Goal: Information Seeking & Learning: Learn about a topic

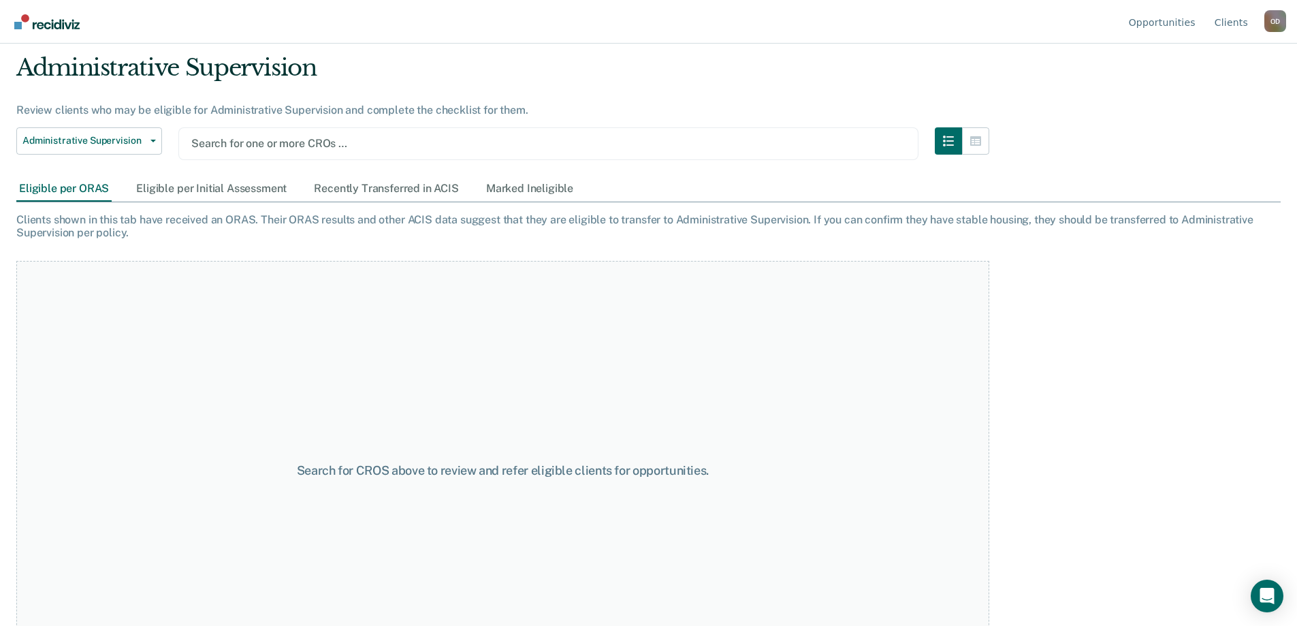
scroll to position [94, 0]
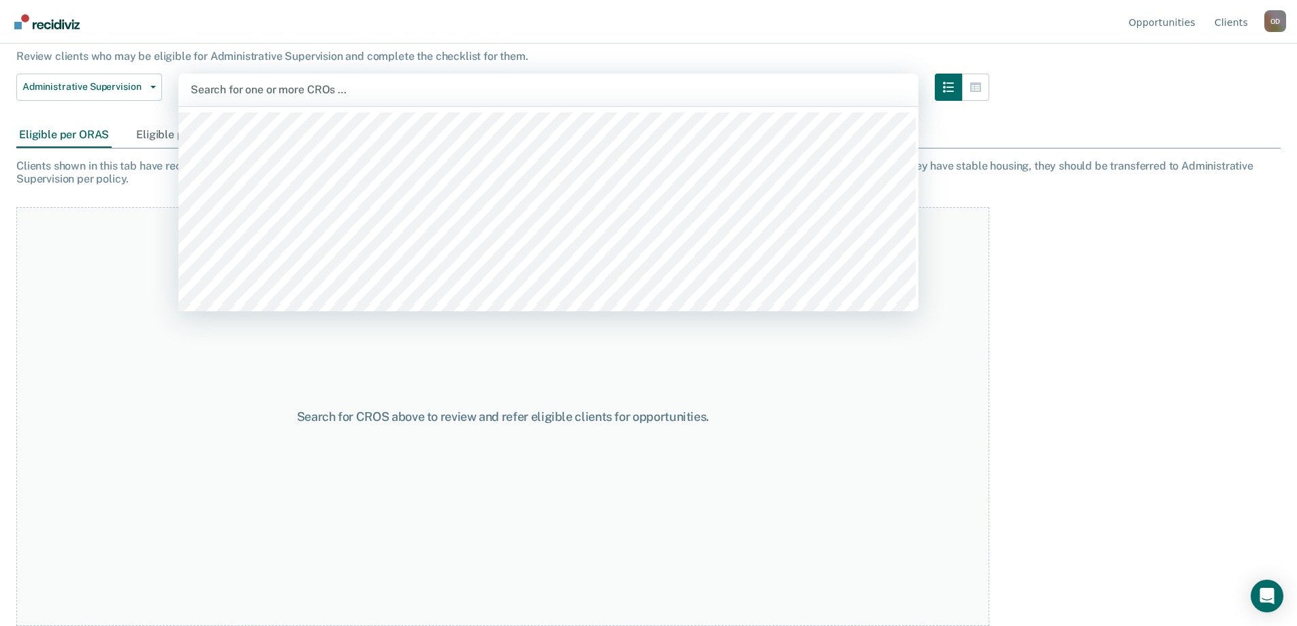
click at [242, 97] on div at bounding box center [548, 90] width 715 height 16
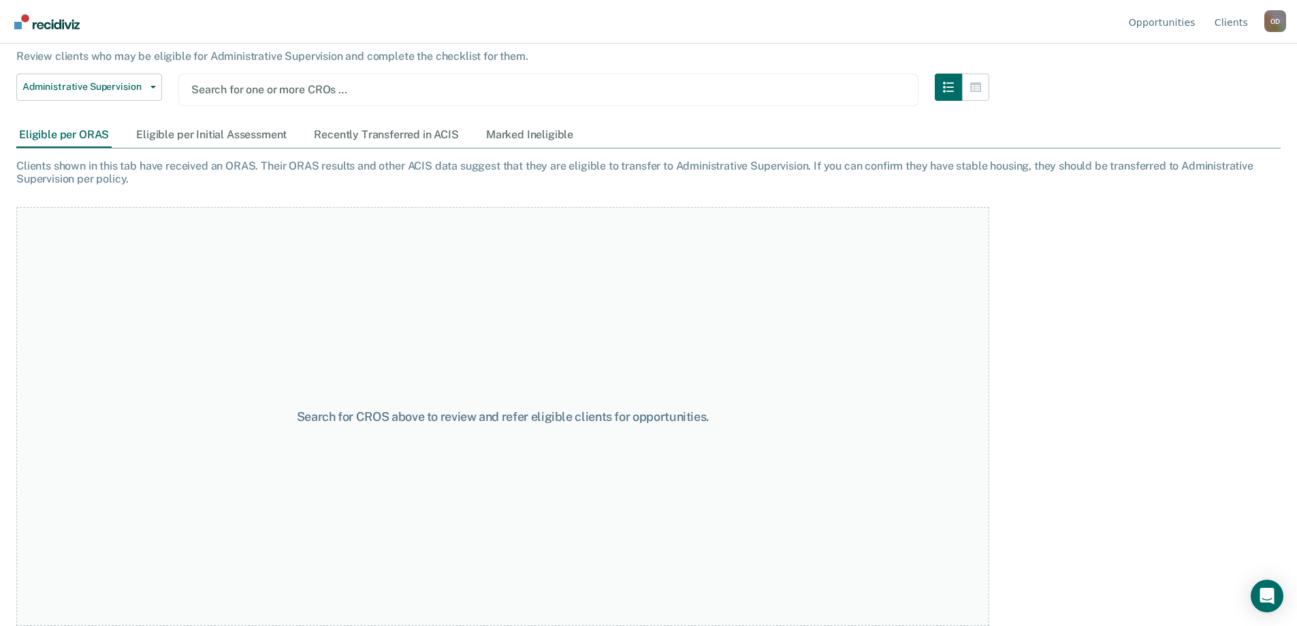
click at [261, 87] on div at bounding box center [548, 90] width 714 height 16
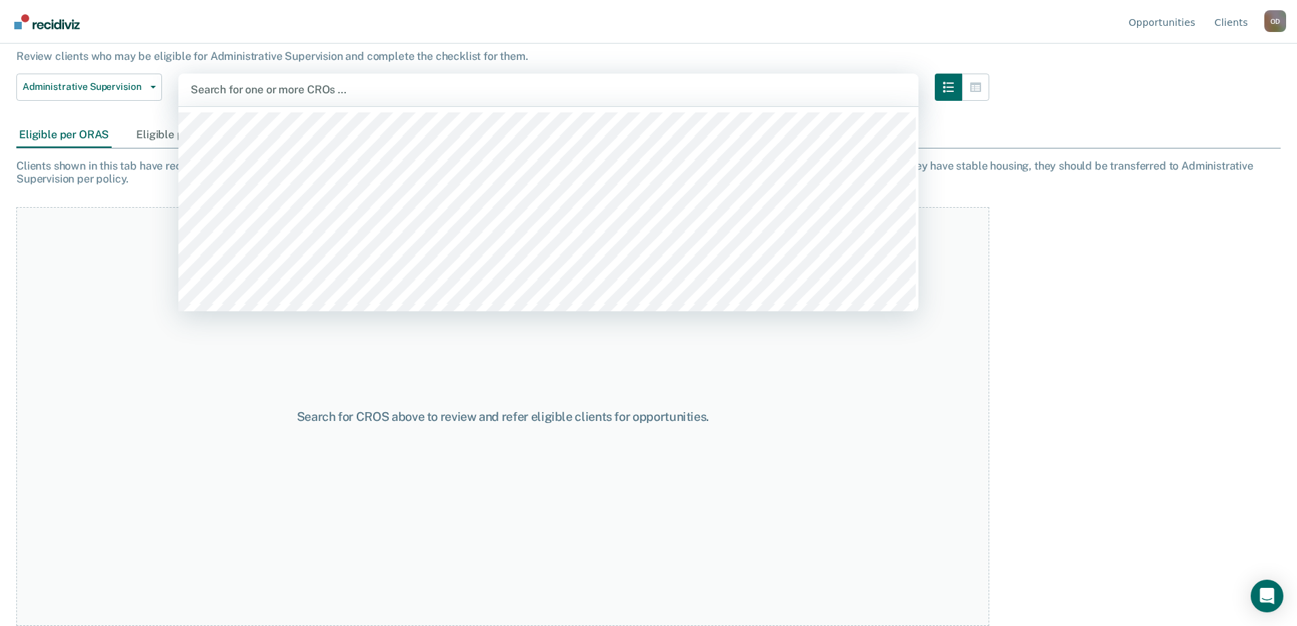
click at [352, 86] on div at bounding box center [548, 90] width 715 height 16
type input "r"
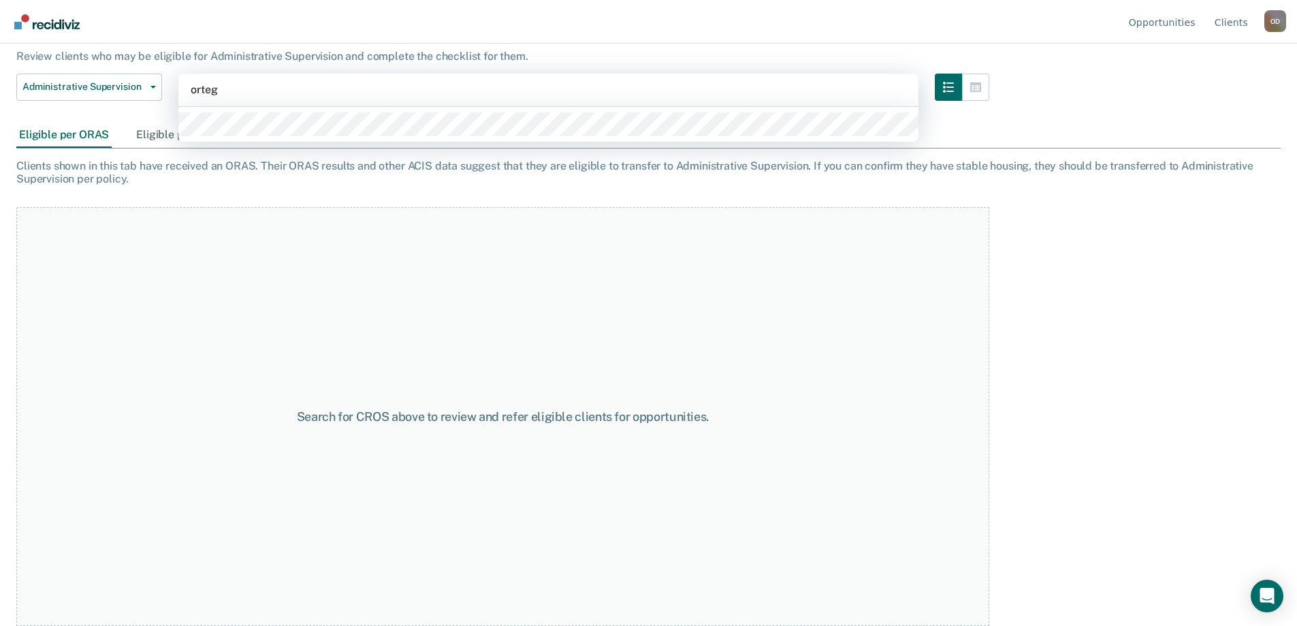
type input "[PERSON_NAME]"
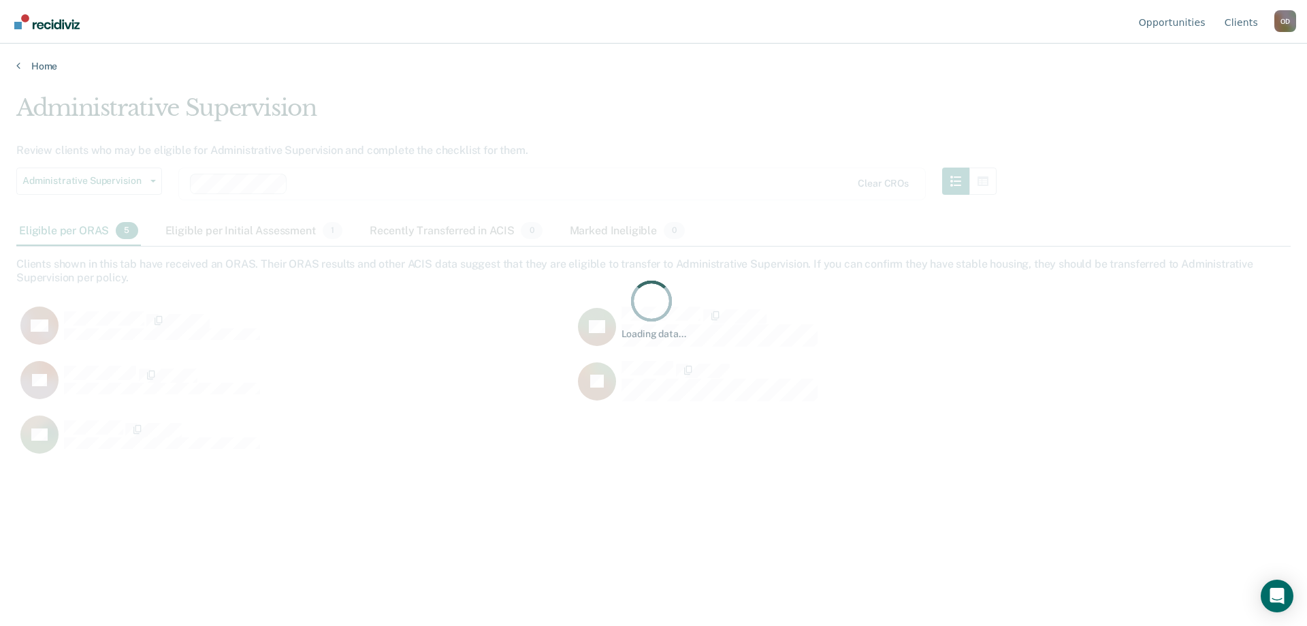
scroll to position [419, 1264]
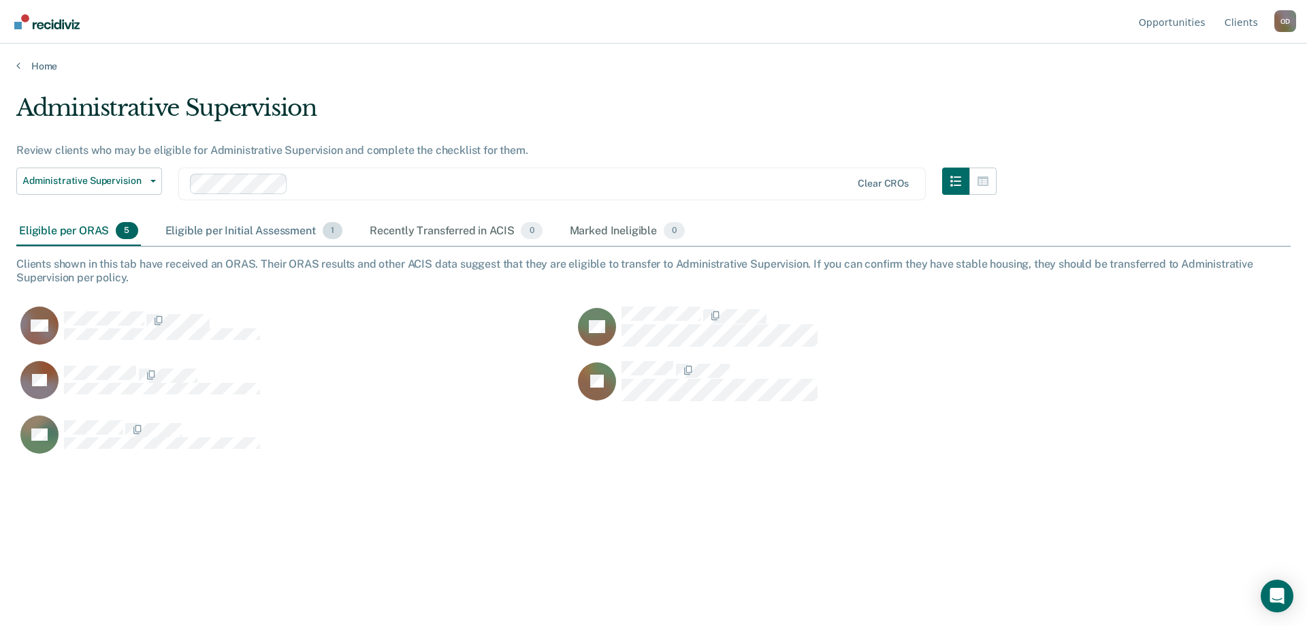
click at [278, 233] on div "Eligible per Initial Assessment 1" at bounding box center [254, 231] width 182 height 30
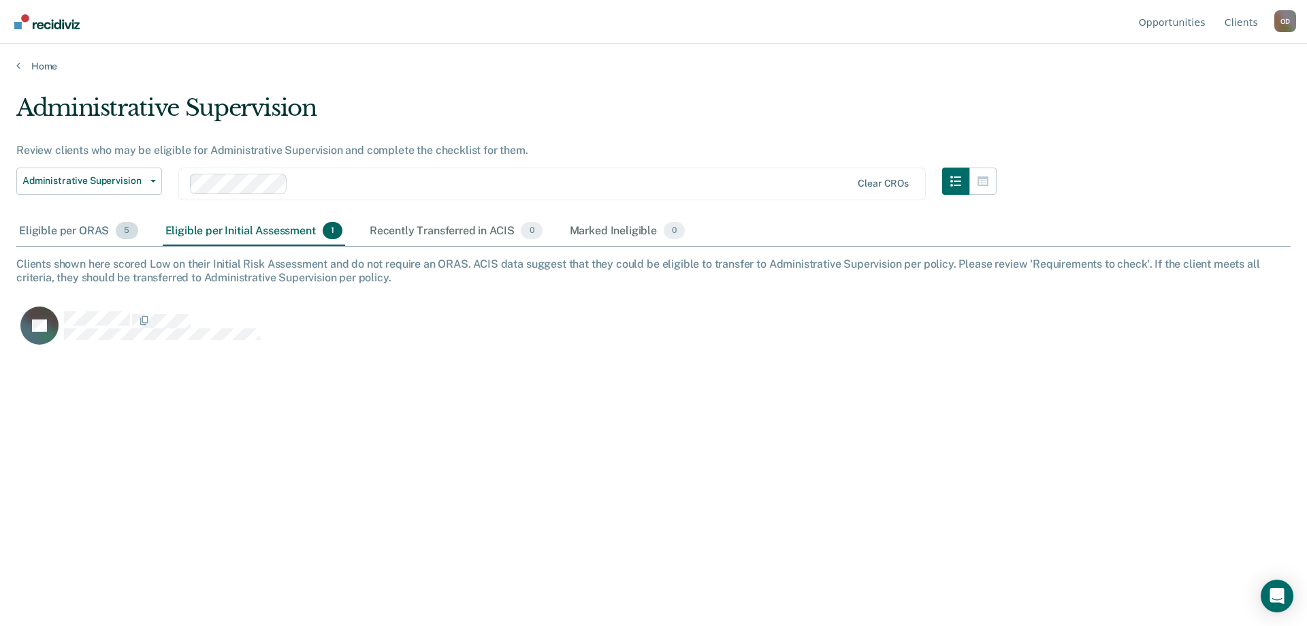
click at [72, 236] on div "Eligible per ORAS 5" at bounding box center [78, 231] width 125 height 30
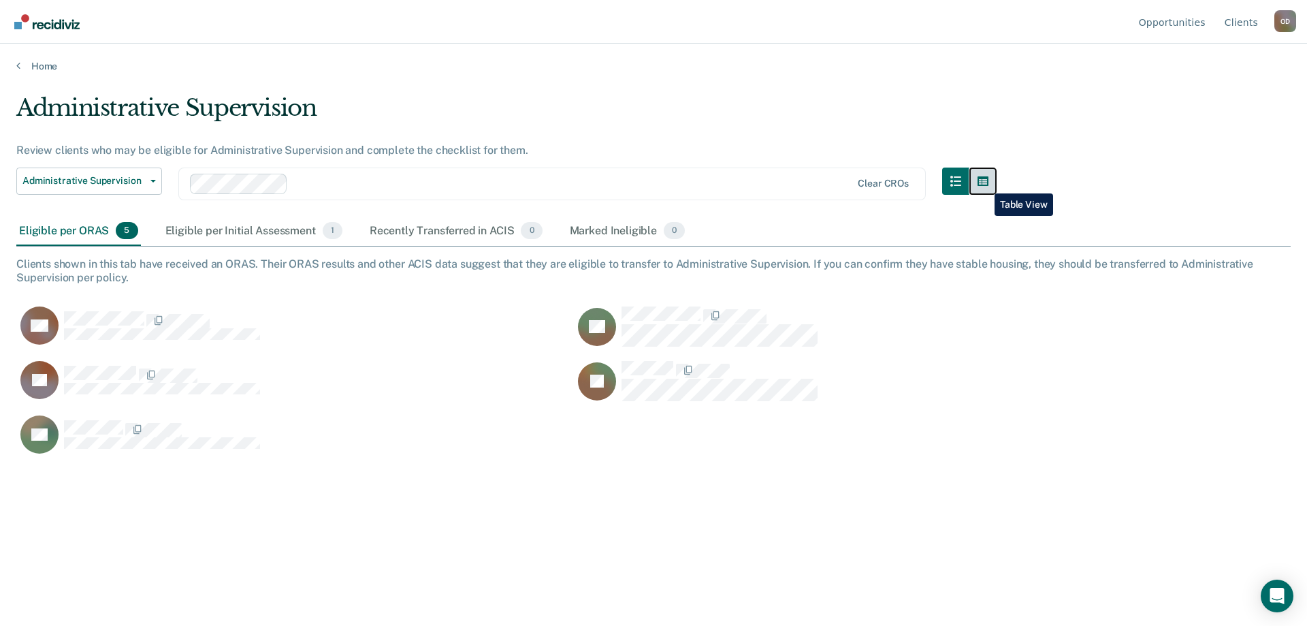
click at [984, 183] on icon "button" at bounding box center [983, 181] width 11 height 11
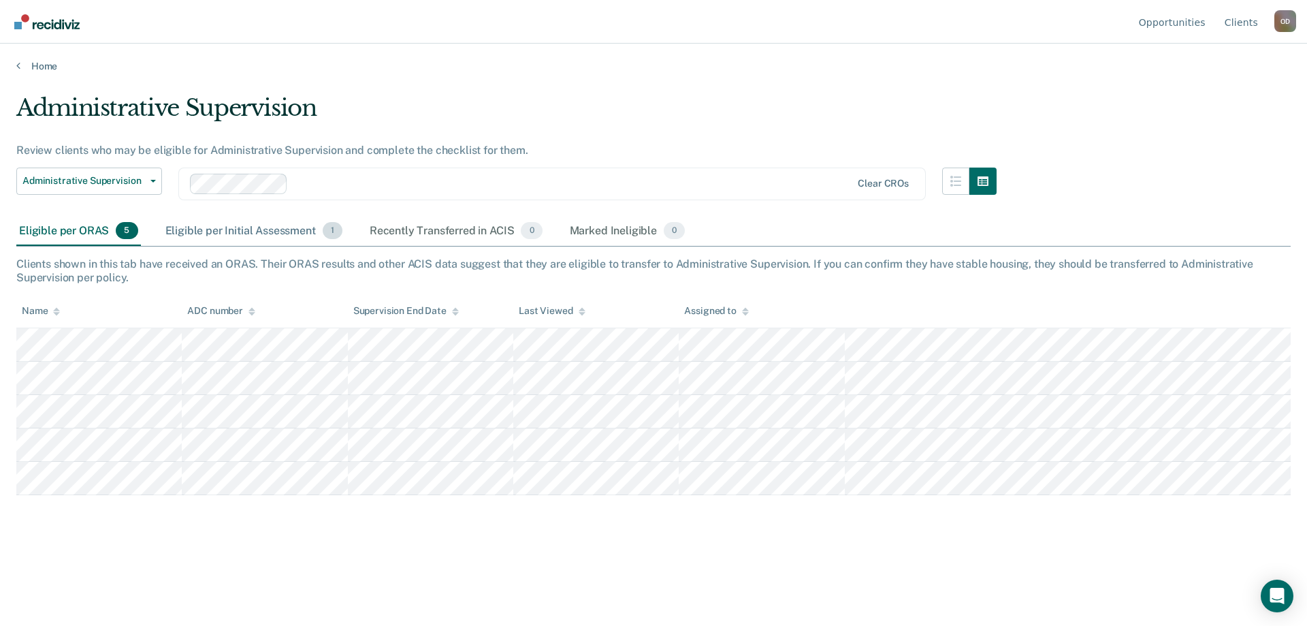
click at [214, 229] on div "Eligible per Initial Assessment 1" at bounding box center [254, 231] width 182 height 30
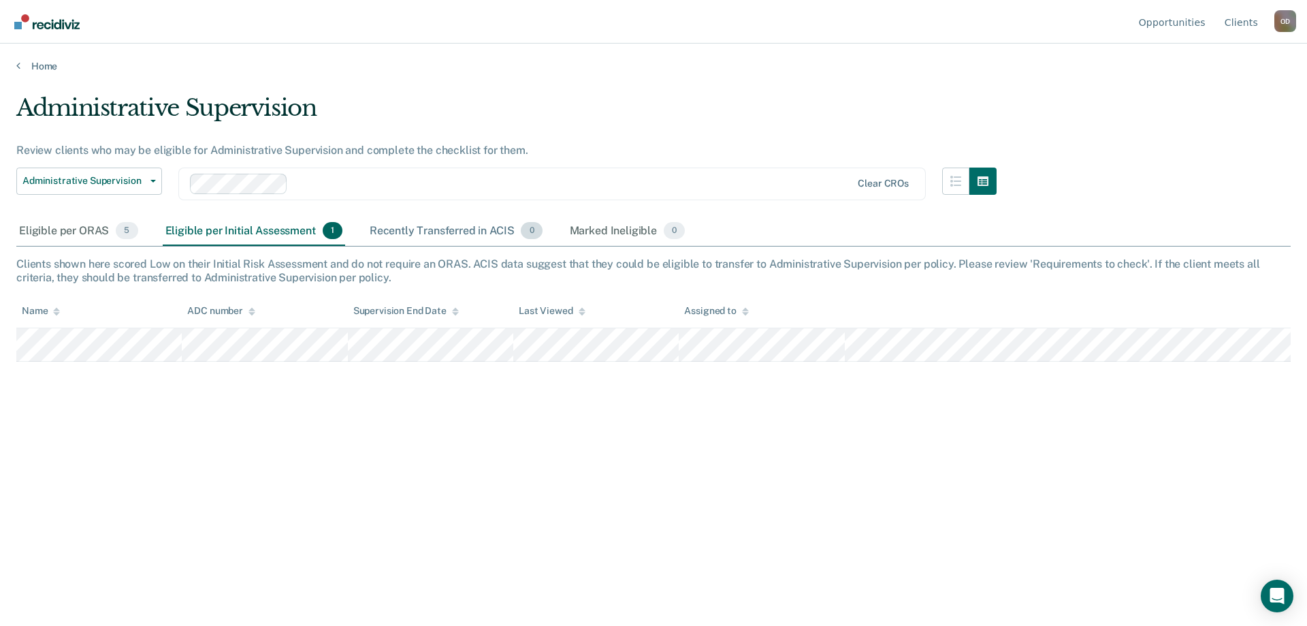
click at [404, 238] on div "Recently Transferred in ACIS 0" at bounding box center [456, 231] width 178 height 30
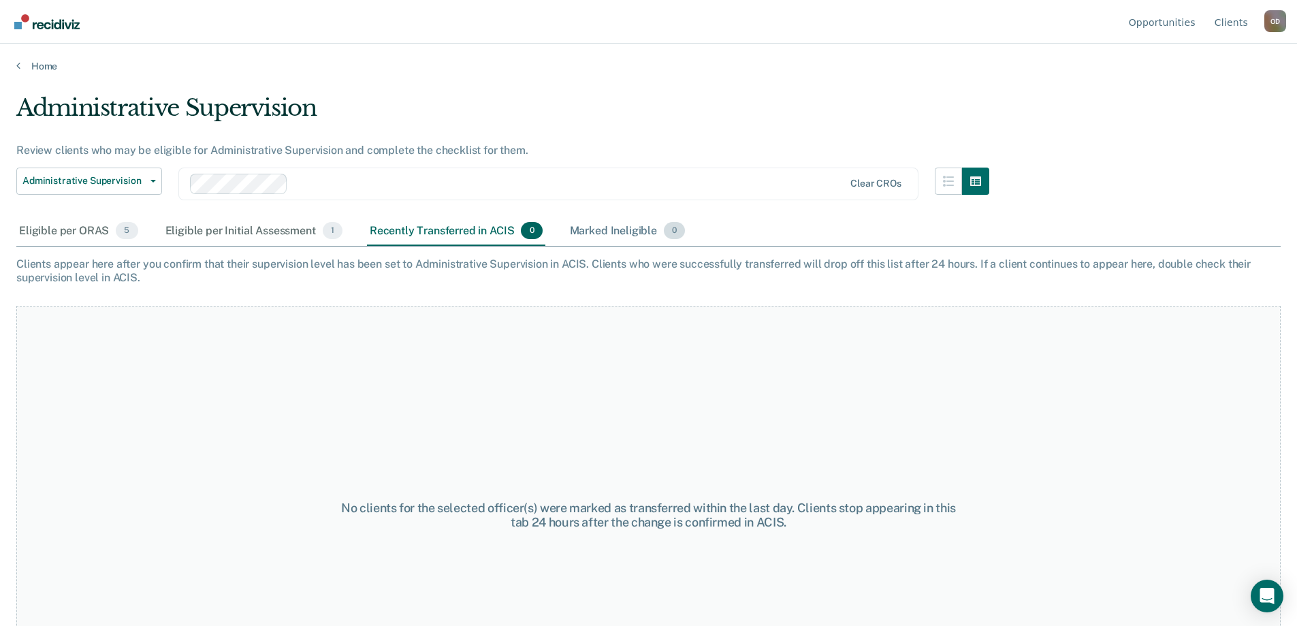
click at [575, 228] on div "Marked Ineligible 0" at bounding box center [627, 231] width 121 height 30
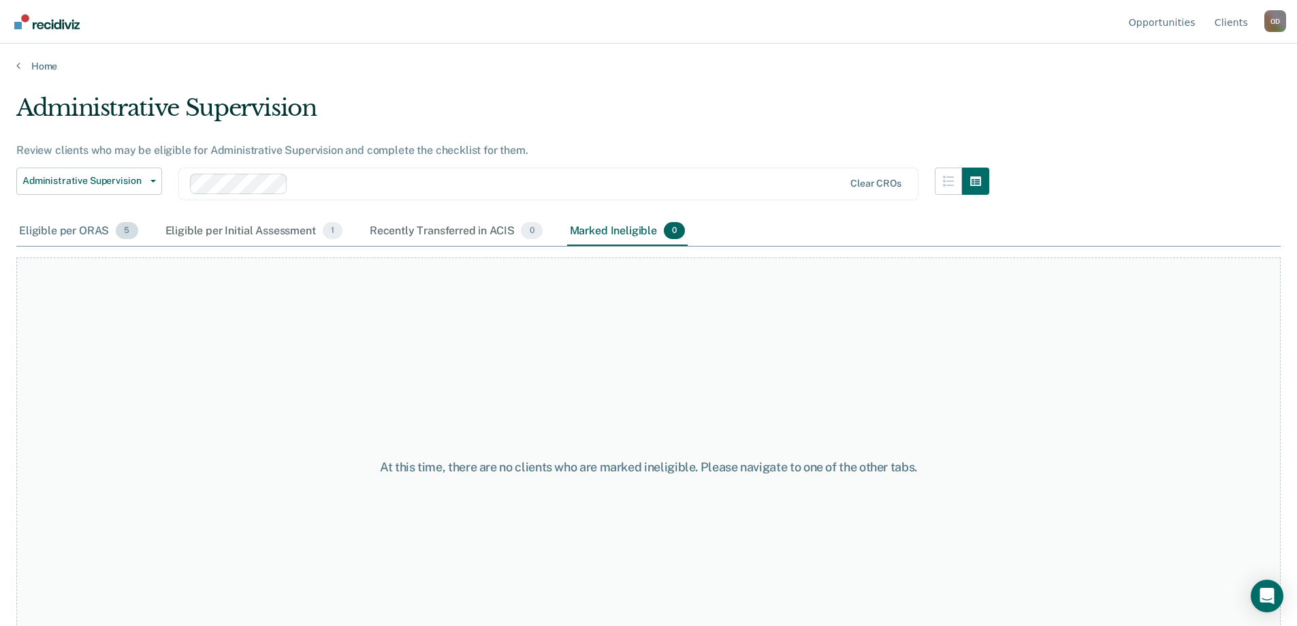
click at [89, 233] on div "Eligible per ORAS 5" at bounding box center [78, 231] width 125 height 30
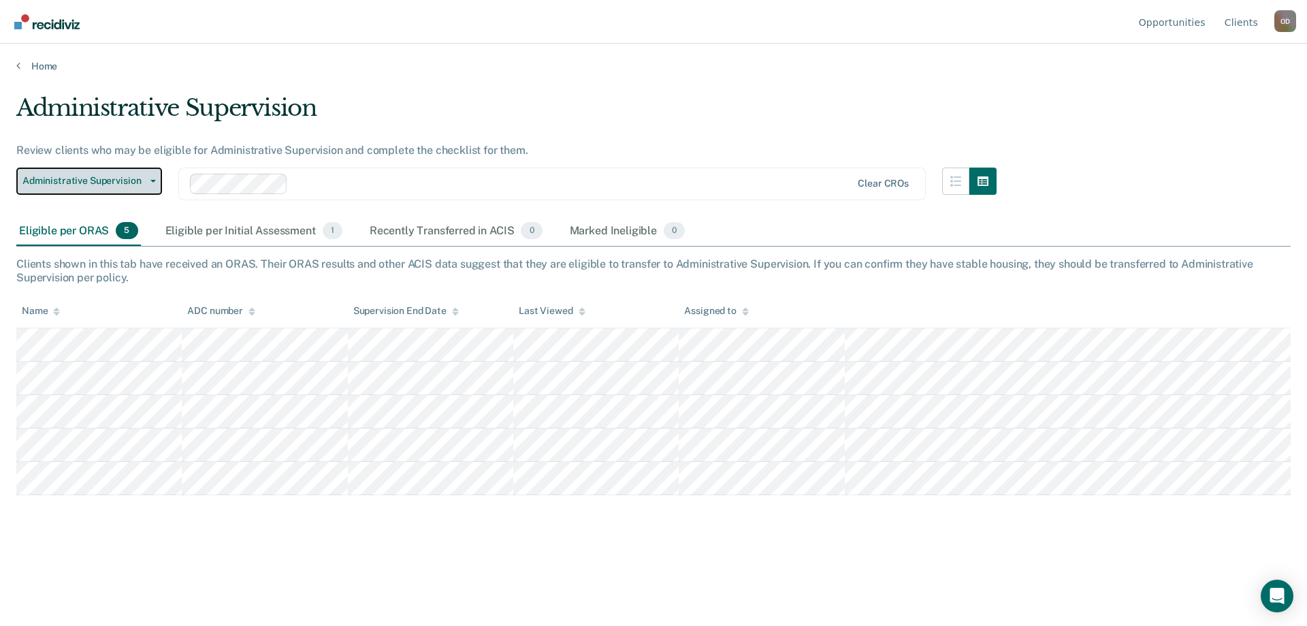
click at [116, 193] on button "Administrative Supervision" at bounding box center [89, 180] width 146 height 27
click at [962, 233] on div "Eligible per ORAS 5 Eligible per Initial Assessment 1 Recently Transferred in A…" at bounding box center [653, 231] width 1274 height 31
click at [939, 183] on div "Administrative Supervision Administrative Supervision Clear CROs" at bounding box center [506, 191] width 980 height 49
click at [950, 179] on icon "button" at bounding box center [955, 181] width 11 height 11
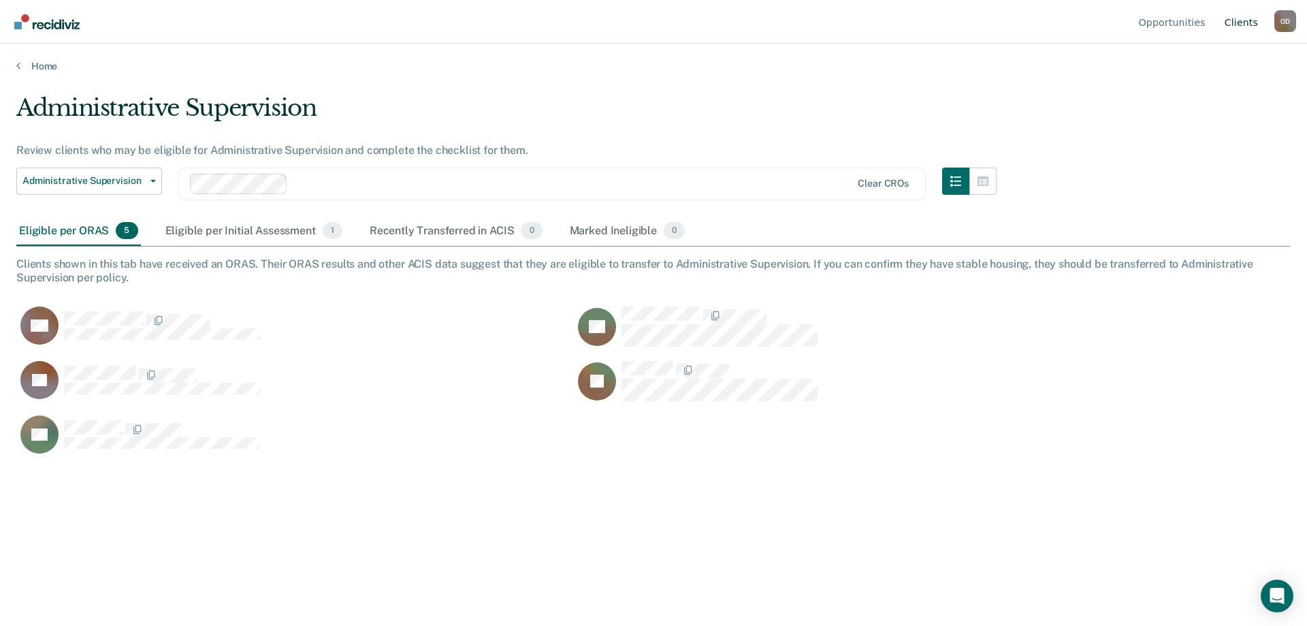
click at [1240, 20] on link "Client s" at bounding box center [1241, 22] width 39 height 44
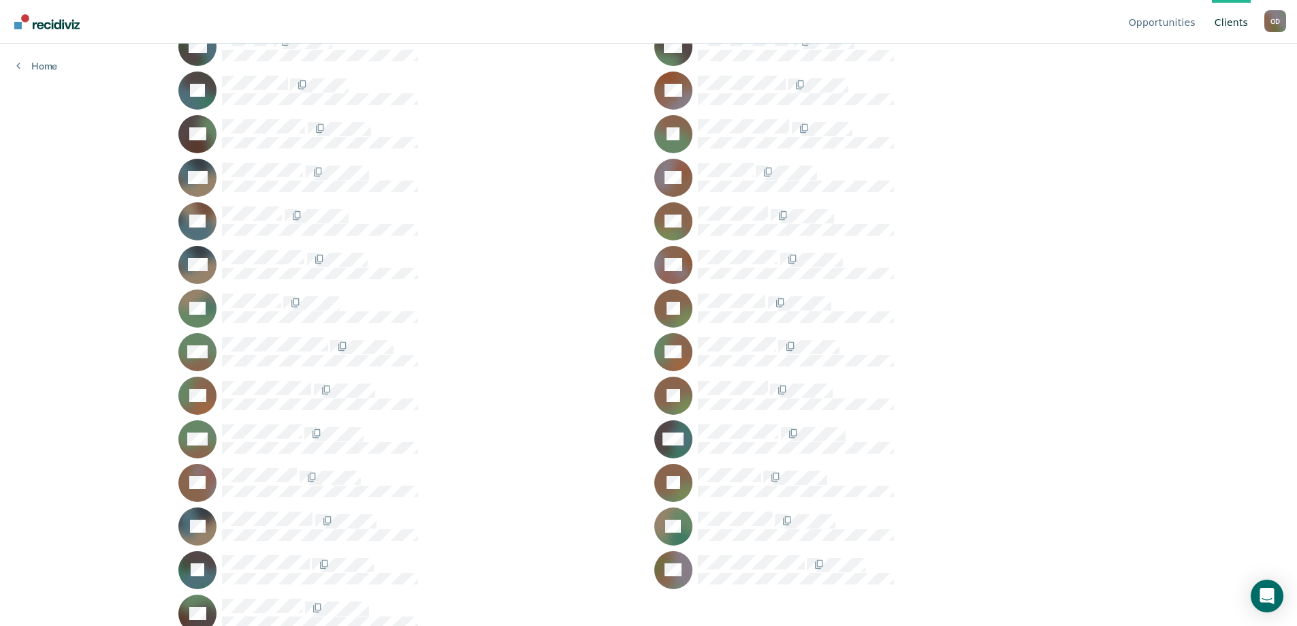
scroll to position [1141, 0]
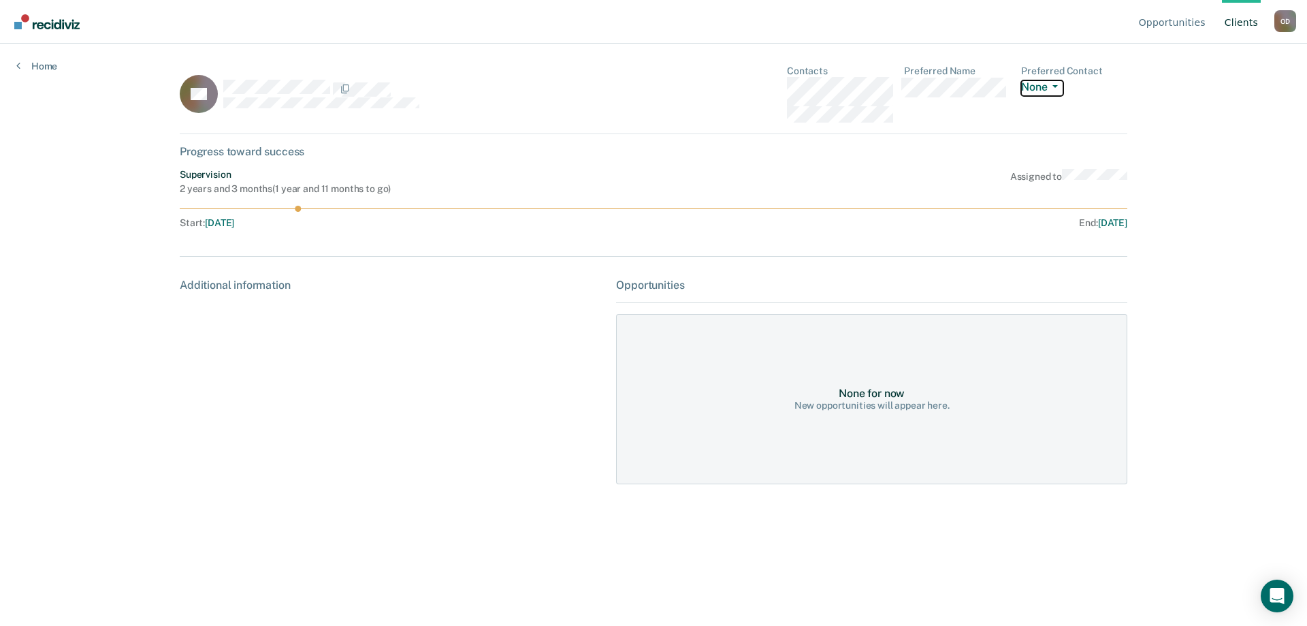
click at [1044, 88] on button "None" at bounding box center [1042, 88] width 42 height 16
click at [997, 108] on dl "Preferred Name" at bounding box center [957, 93] width 106 height 57
click at [261, 289] on div "Additional information" at bounding box center [392, 284] width 425 height 13
drag, startPoint x: 293, startPoint y: 204, endPoint x: 315, endPoint y: 214, distance: 24.1
click at [332, 210] on div "Supervision 2 years and 3 months ( 1 year and 11 months to go ) Assigned to Sta…" at bounding box center [654, 201] width 948 height 65
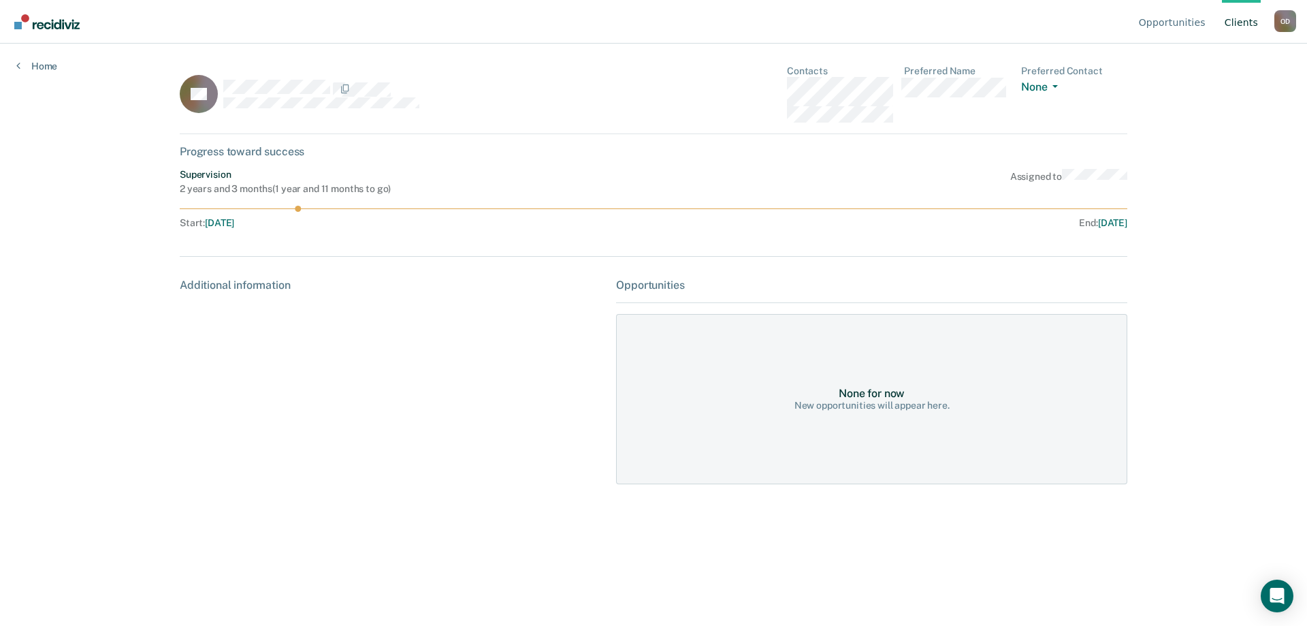
drag, startPoint x: 300, startPoint y: 208, endPoint x: 411, endPoint y: 219, distance: 111.6
click at [411, 219] on div "Supervision 2 years and 3 months ( 1 year and 11 months to go ) Assigned to Sta…" at bounding box center [654, 201] width 948 height 65
click at [415, 220] on div "Start : [DATE]" at bounding box center [417, 223] width 474 height 12
click at [242, 170] on div "Supervision" at bounding box center [285, 175] width 211 height 12
click at [506, 110] on div "FV" at bounding box center [392, 93] width 425 height 57
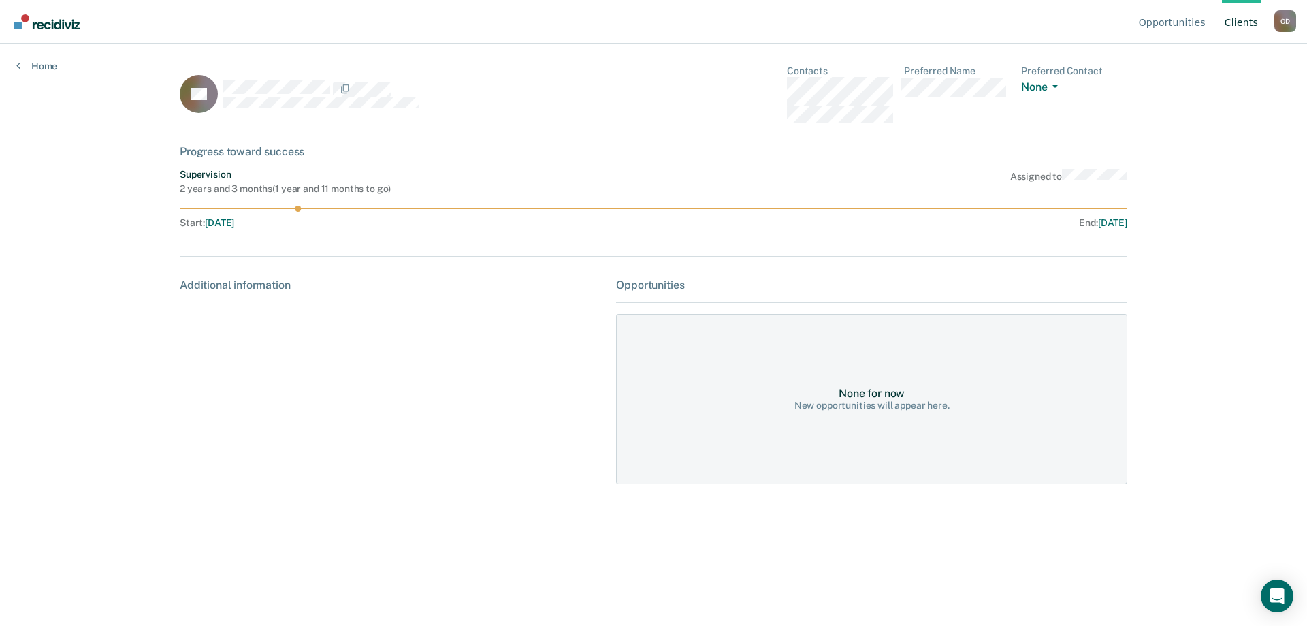
click at [869, 394] on div "None for now" at bounding box center [872, 393] width 66 height 13
click at [904, 392] on div "None for now" at bounding box center [872, 393] width 66 height 13
click at [930, 409] on div "New opportunities will appear here." at bounding box center [871, 406] width 155 height 12
drag, startPoint x: 930, startPoint y: 409, endPoint x: 1004, endPoint y: 337, distance: 103.5
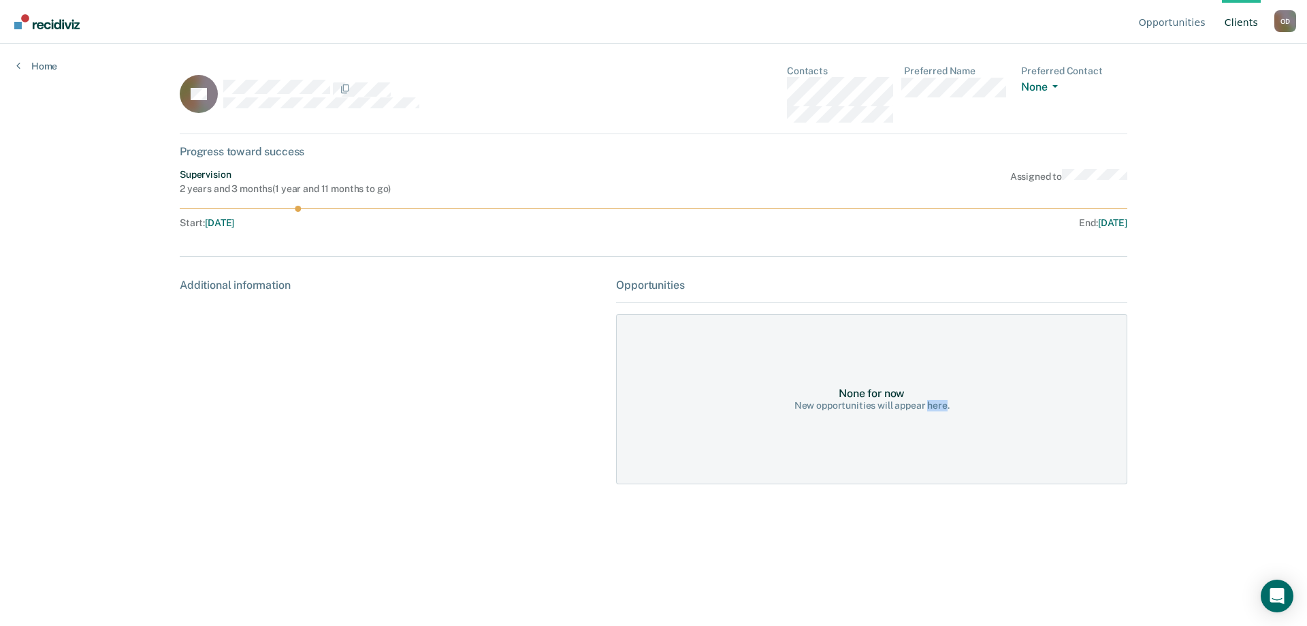
click at [958, 373] on div "None for now New opportunities will appear here." at bounding box center [871, 399] width 511 height 170
click at [47, 63] on link "Home" at bounding box center [36, 66] width 41 height 12
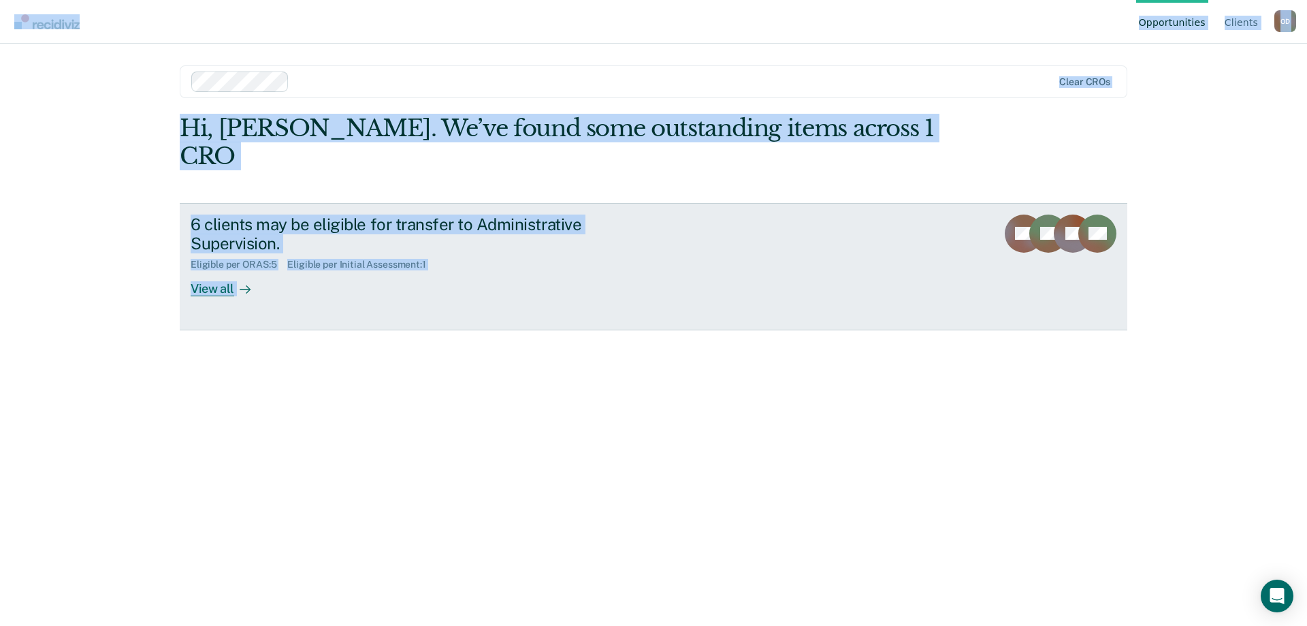
click at [743, 203] on link "6 clients may be eligible for transfer to Administrative Supervision. Eligible …" at bounding box center [654, 266] width 948 height 127
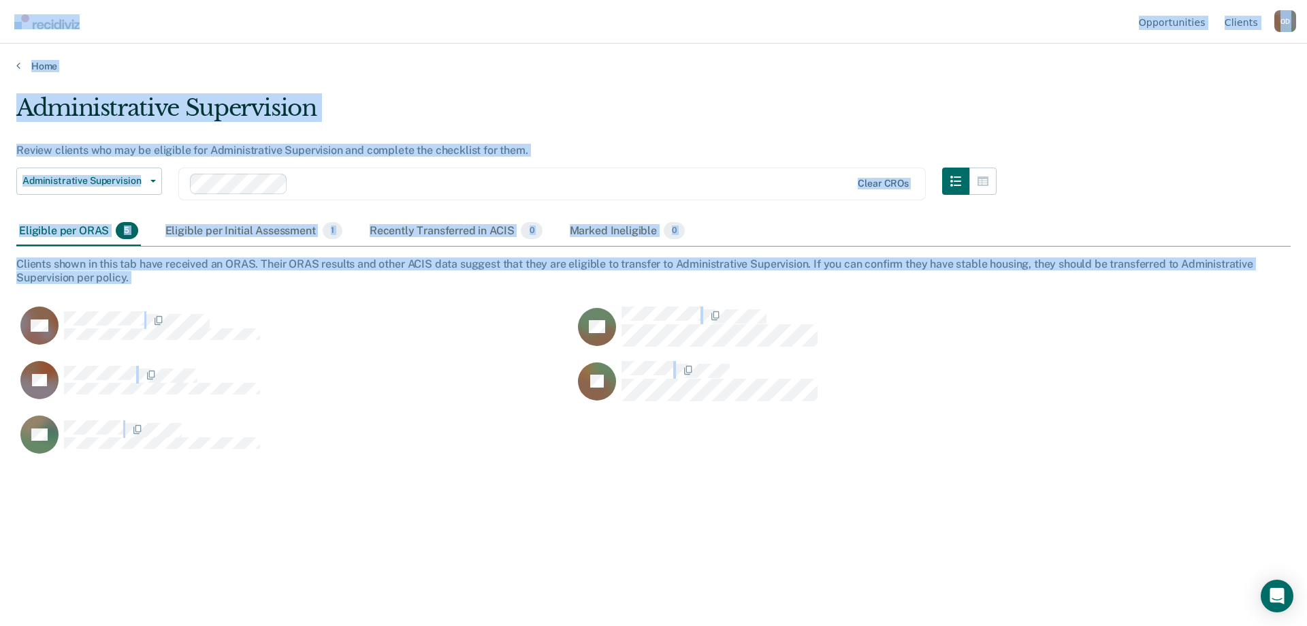
scroll to position [419, 1264]
click at [1174, 187] on div "Administrative Supervision Review clients who may be eligible for Administrativ…" at bounding box center [653, 309] width 1274 height 430
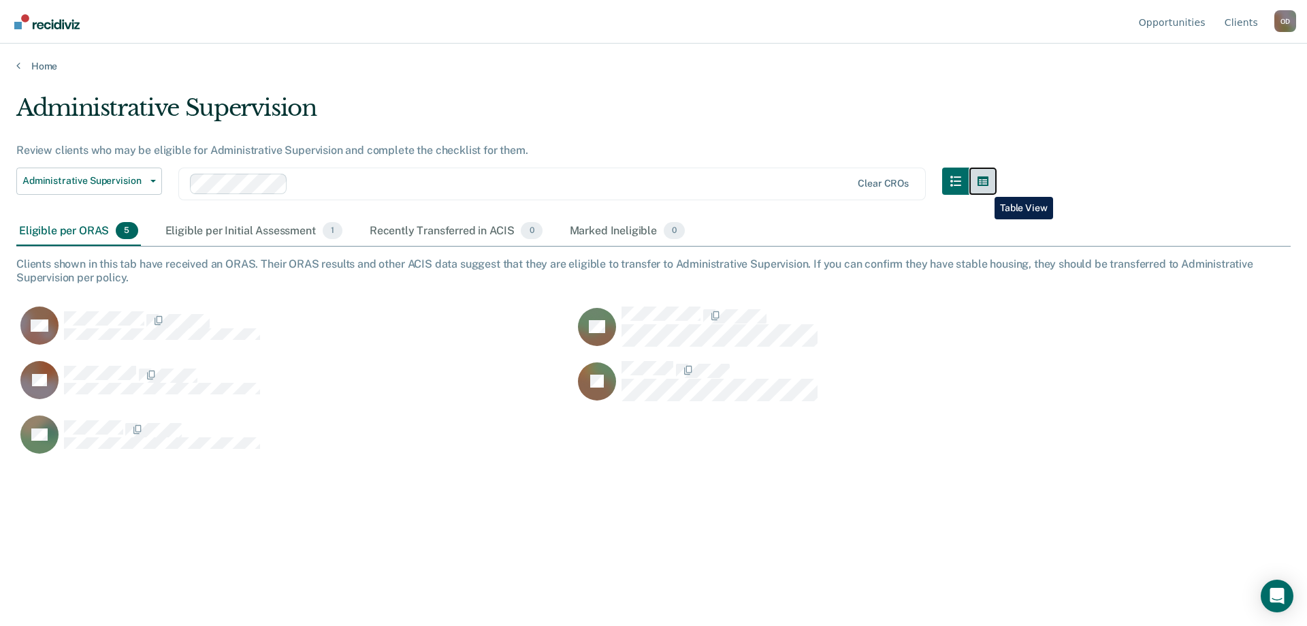
click at [984, 187] on button "button" at bounding box center [982, 180] width 27 height 27
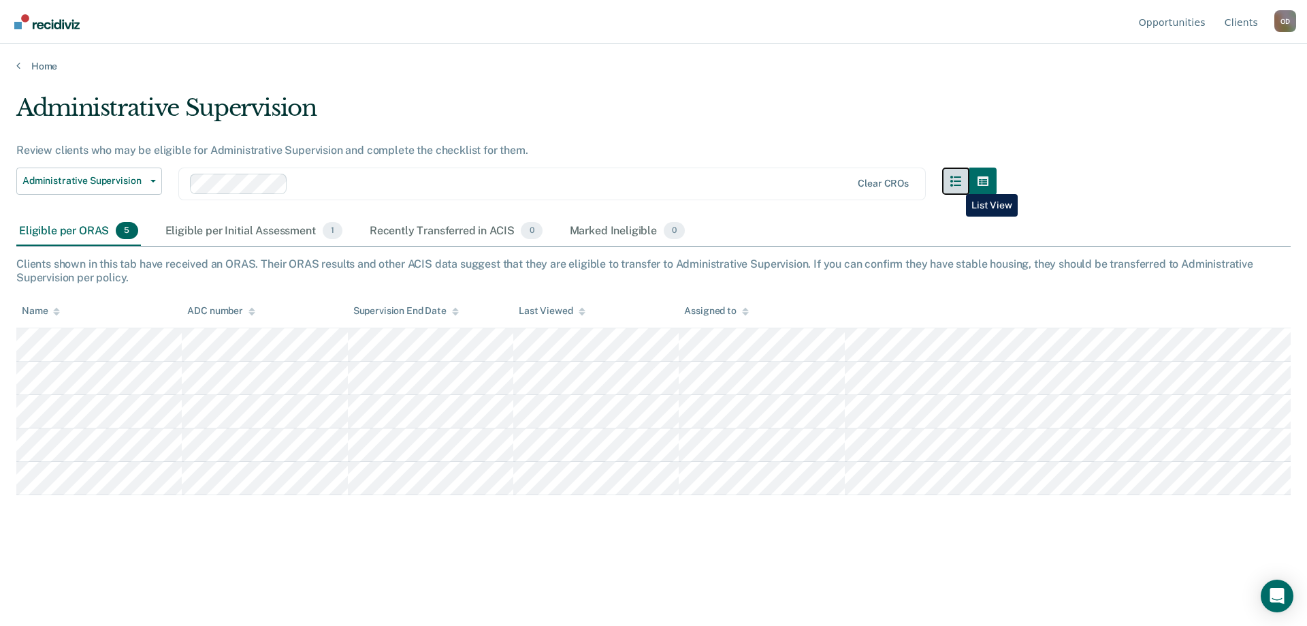
click at [956, 184] on icon "button" at bounding box center [955, 181] width 11 height 11
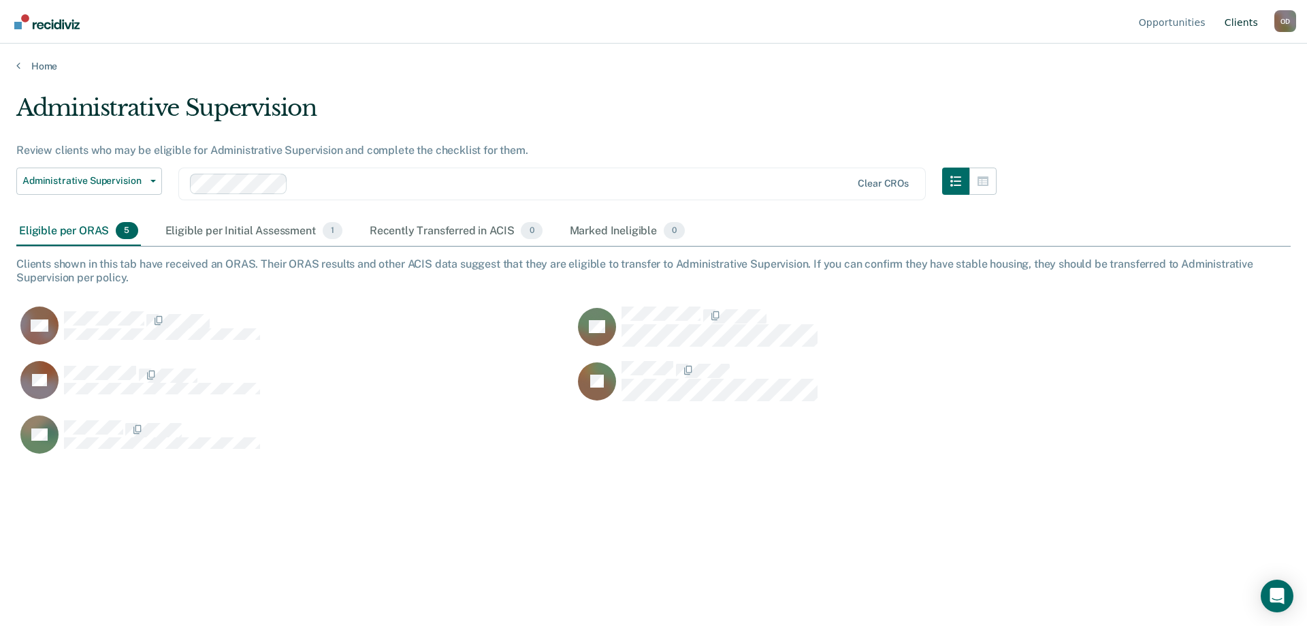
click at [1251, 24] on link "Client s" at bounding box center [1241, 22] width 39 height 44
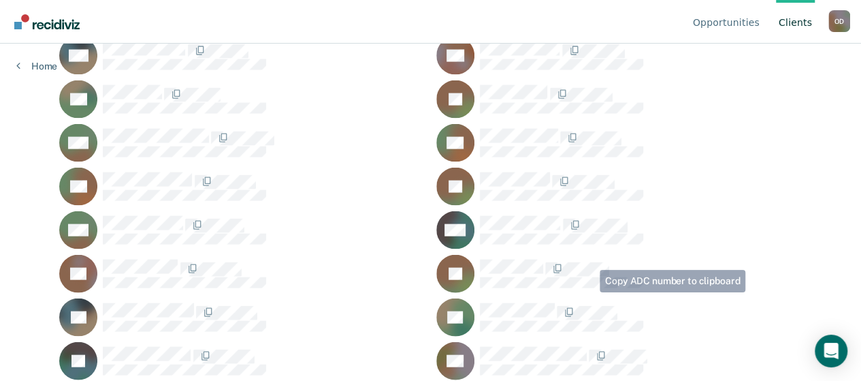
scroll to position [1385, 0]
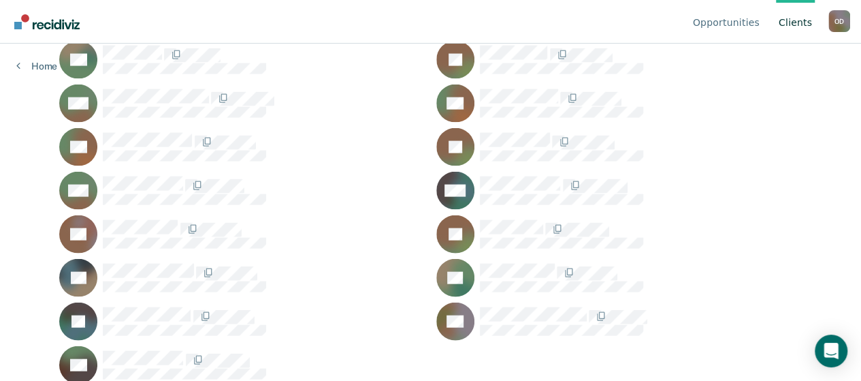
drag, startPoint x: 515, startPoint y: 332, endPoint x: 462, endPoint y: 328, distance: 53.2
click at [462, 328] on rect at bounding box center [455, 321] width 38 height 38
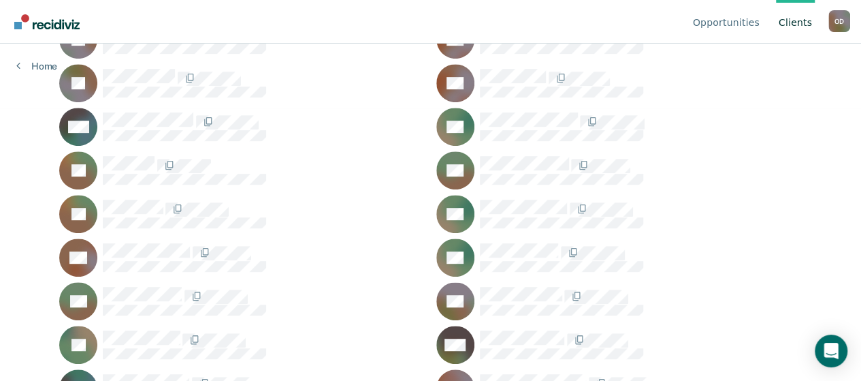
scroll to position [340, 0]
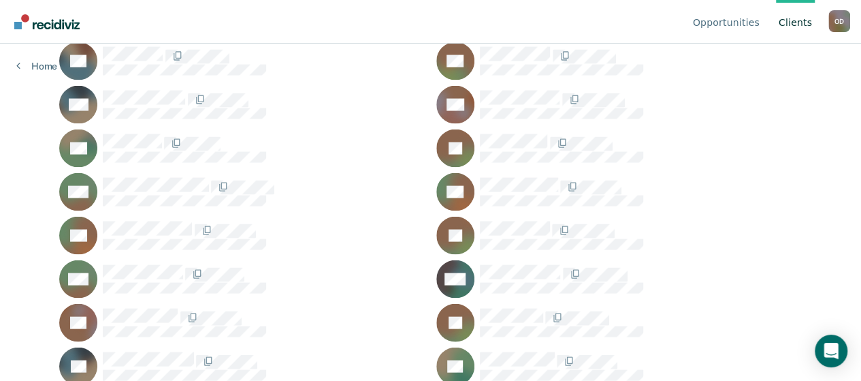
scroll to position [1362, 0]
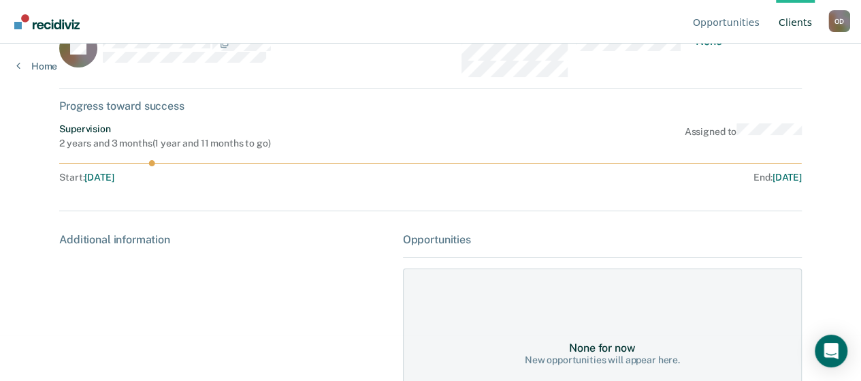
scroll to position [118, 0]
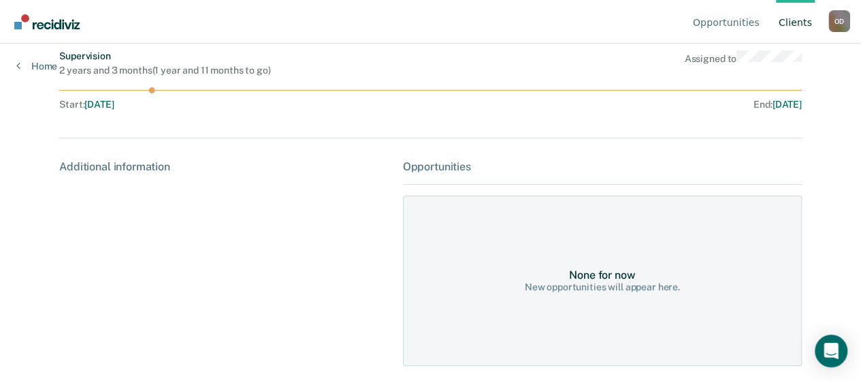
drag, startPoint x: 87, startPoint y: 22, endPoint x: 32, endPoint y: 23, distance: 55.2
drag, startPoint x: 32, startPoint y: 23, endPoint x: 70, endPoint y: 24, distance: 38.1
click at [168, 28] on nav "Opportunities Client s [PERSON_NAME] Profile How it works Log Out" at bounding box center [430, 21] width 839 height 43
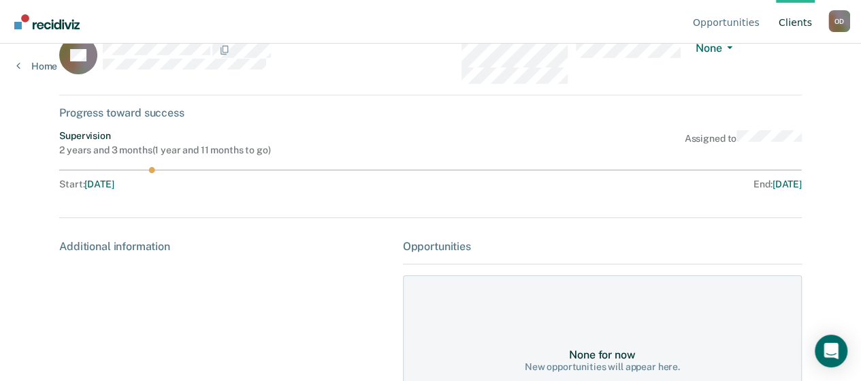
scroll to position [0, 0]
